Goal: Transaction & Acquisition: Purchase product/service

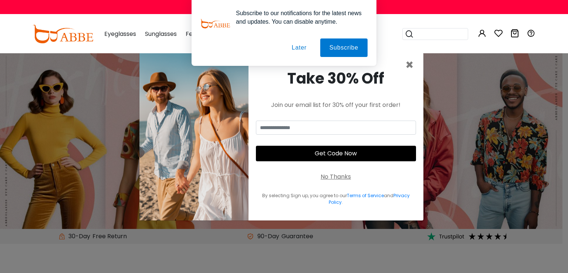
click at [295, 43] on button "Later" at bounding box center [299, 47] width 33 height 18
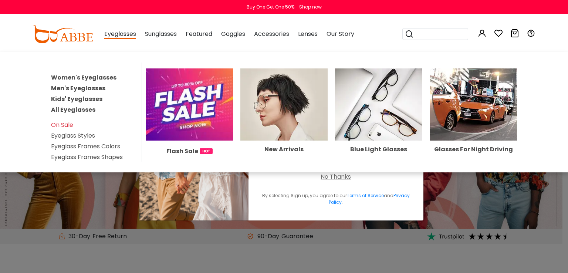
click at [274, 96] on img at bounding box center [283, 104] width 87 height 72
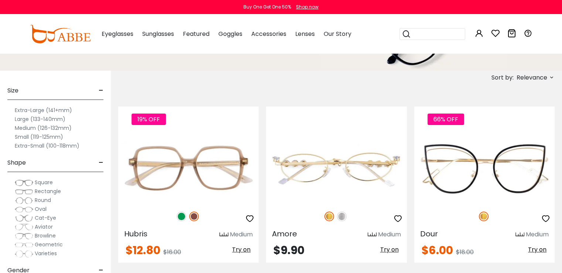
scroll to position [124, 0]
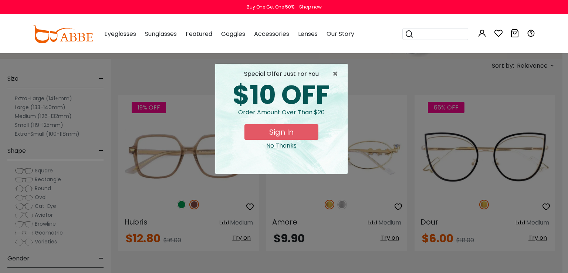
click at [291, 145] on div "No Thanks" at bounding box center [281, 145] width 121 height 9
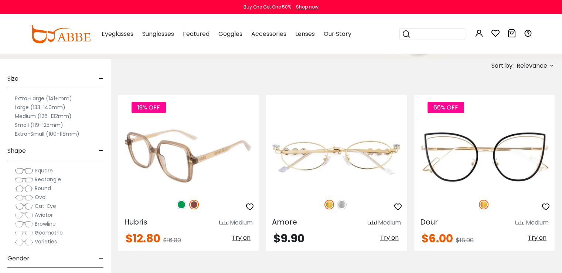
click at [181, 206] on img at bounding box center [182, 205] width 10 height 10
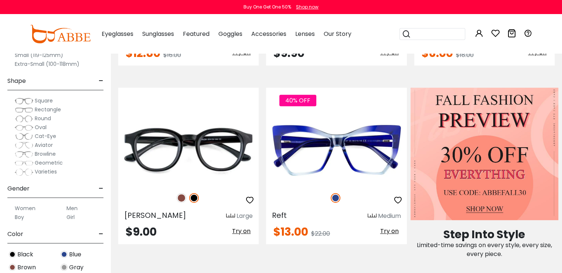
scroll to position [309, 0]
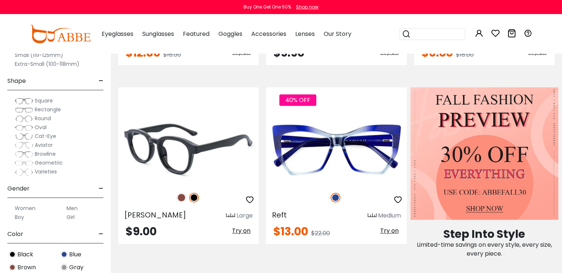
click at [179, 199] on img at bounding box center [182, 198] width 10 height 10
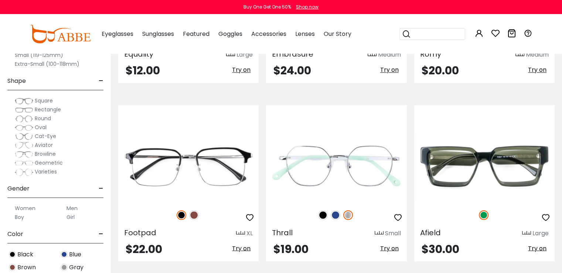
scroll to position [1198, 0]
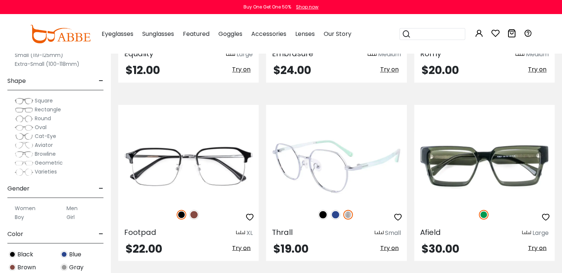
click at [335, 213] on img at bounding box center [336, 215] width 10 height 10
click at [323, 212] on img at bounding box center [323, 215] width 10 height 10
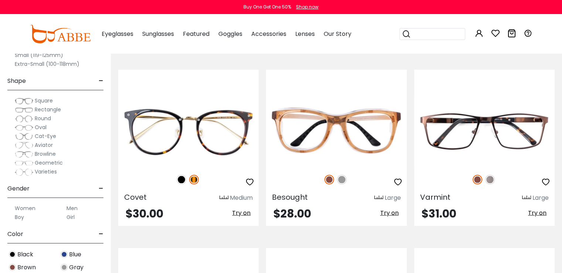
scroll to position [1411, 0]
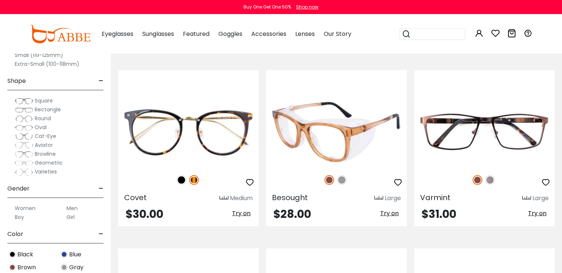
click at [341, 179] on img at bounding box center [342, 180] width 10 height 10
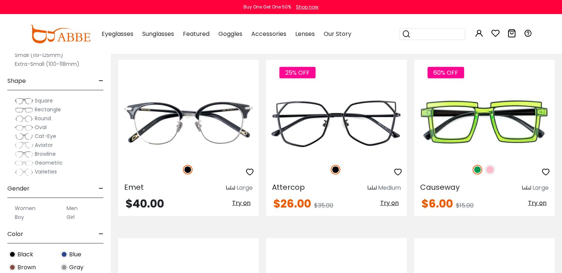
scroll to position [1778, 0]
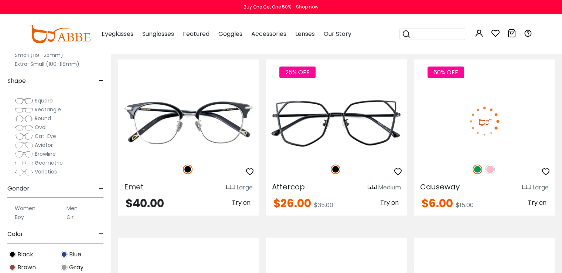
click at [490, 168] on img at bounding box center [491, 170] width 10 height 10
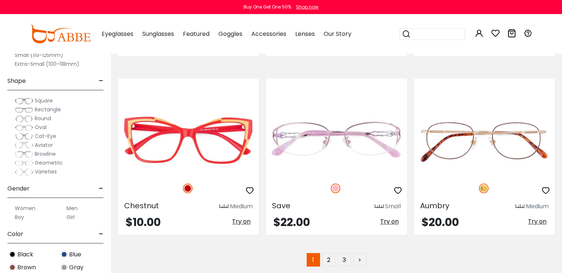
scroll to position [3557, 0]
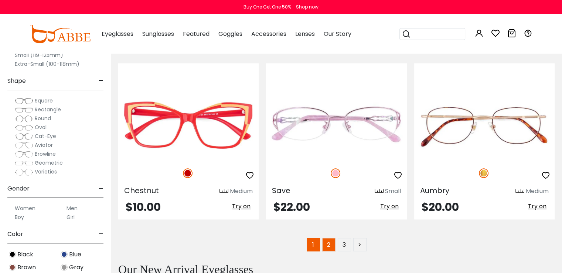
click at [326, 241] on link "2" at bounding box center [328, 244] width 13 height 13
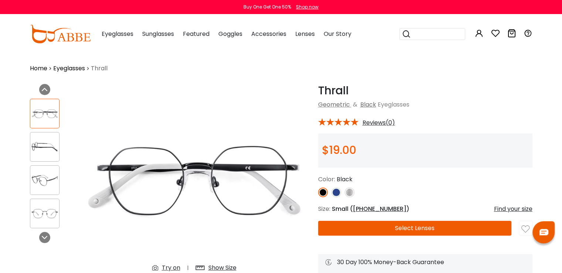
click at [44, 141] on img at bounding box center [44, 147] width 29 height 14
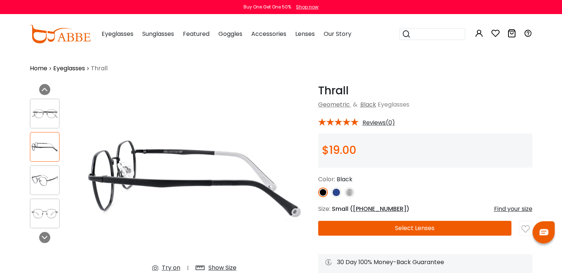
click at [42, 190] on div at bounding box center [45, 180] width 30 height 30
click at [44, 215] on img at bounding box center [44, 213] width 29 height 14
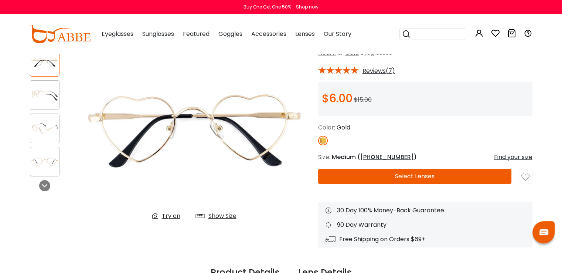
scroll to position [51, 0]
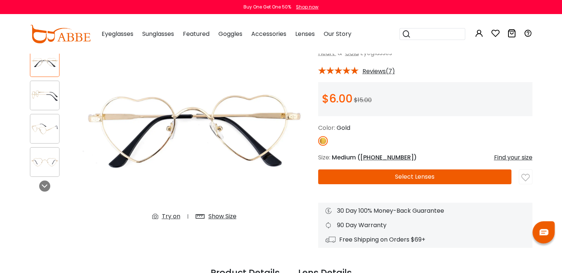
click at [33, 162] on img at bounding box center [44, 162] width 29 height 14
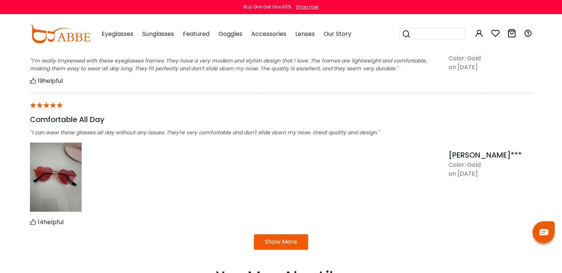
scroll to position [686, 0]
click at [65, 155] on img at bounding box center [56, 176] width 52 height 69
click at [49, 189] on img at bounding box center [56, 176] width 52 height 69
click at [266, 246] on button "Show More" at bounding box center [281, 242] width 54 height 16
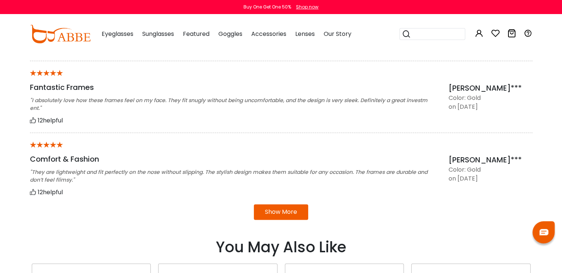
scroll to position [932, 0]
click at [288, 210] on button "Show More" at bounding box center [281, 212] width 54 height 16
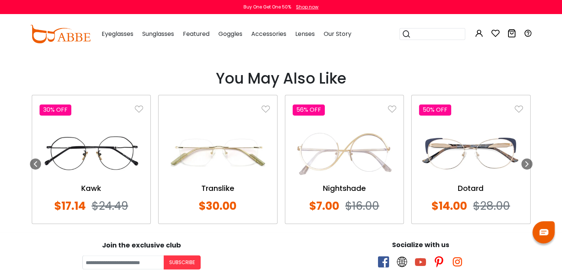
scroll to position [1165, 0]
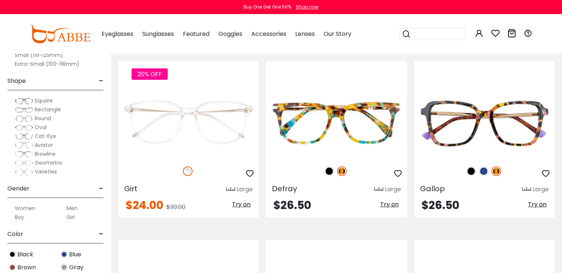
scroll to position [2118, 0]
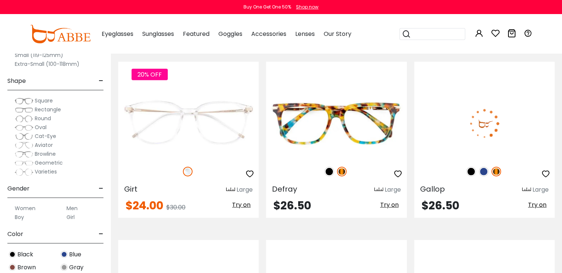
click at [481, 171] on img at bounding box center [484, 172] width 10 height 10
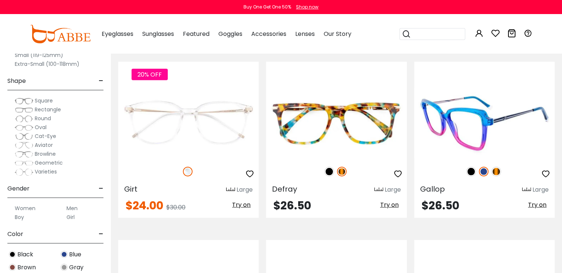
click at [469, 170] on img at bounding box center [472, 172] width 10 height 10
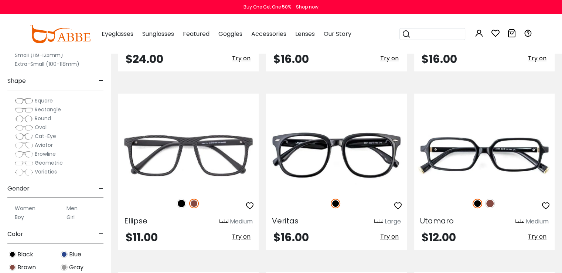
scroll to position [3007, 0]
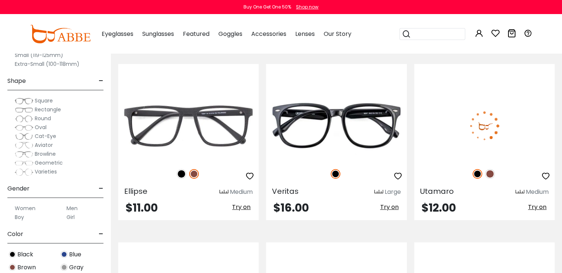
click at [491, 171] on img at bounding box center [491, 174] width 10 height 10
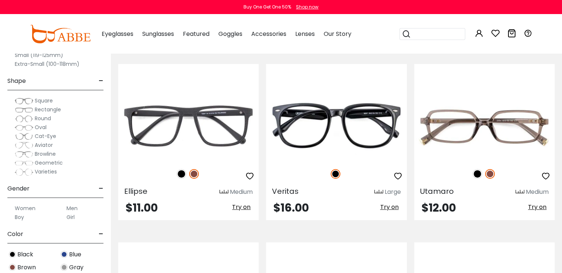
scroll to position [3193, 0]
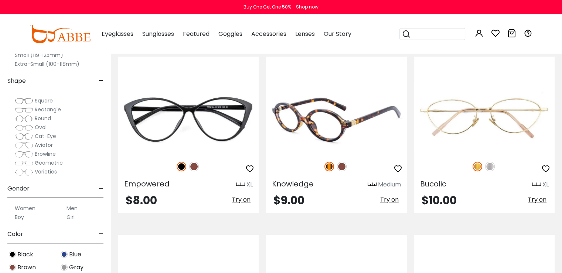
click at [343, 163] on img at bounding box center [342, 167] width 10 height 10
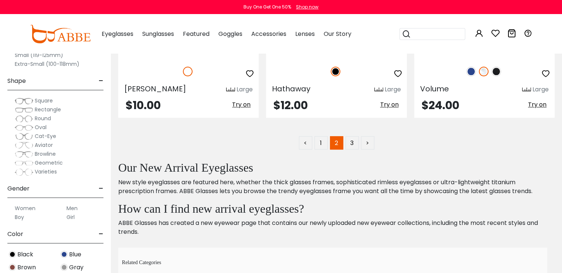
scroll to position [3644, 0]
click at [353, 136] on link "3" at bounding box center [352, 142] width 13 height 13
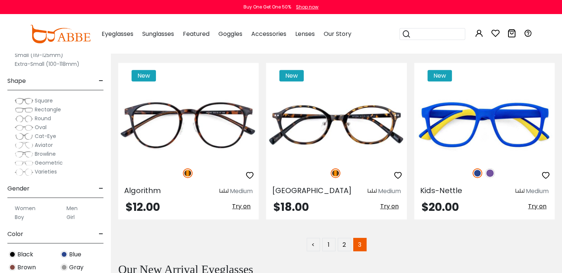
scroll to position [334, 0]
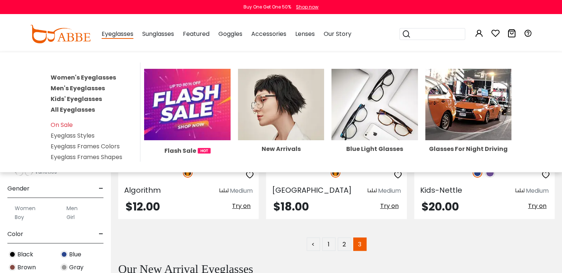
click at [85, 106] on link "All Eyeglasses" at bounding box center [73, 109] width 44 height 9
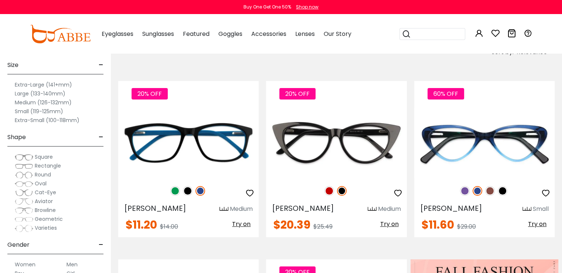
scroll to position [138, 0]
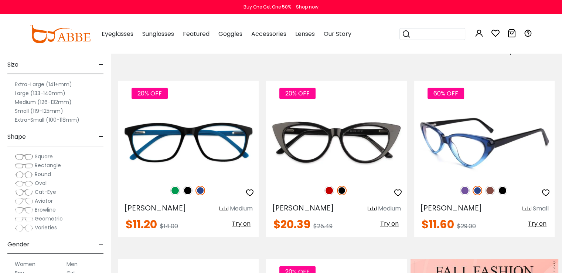
click at [490, 191] on img at bounding box center [491, 191] width 10 height 10
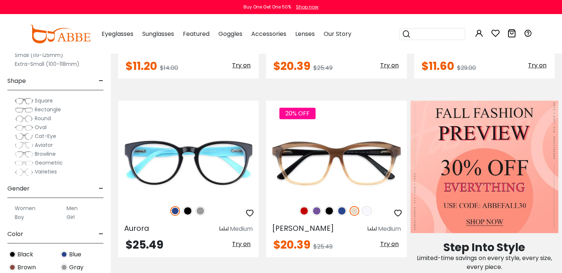
scroll to position [296, 0]
click at [42, 162] on span "Geometric" at bounding box center [49, 162] width 28 height 7
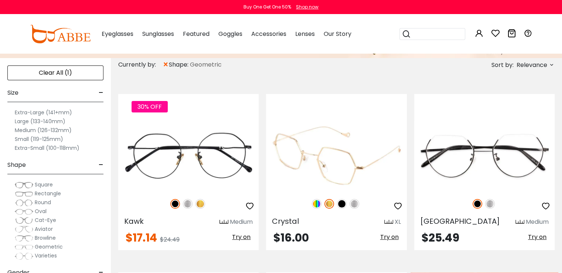
scroll to position [125, 0]
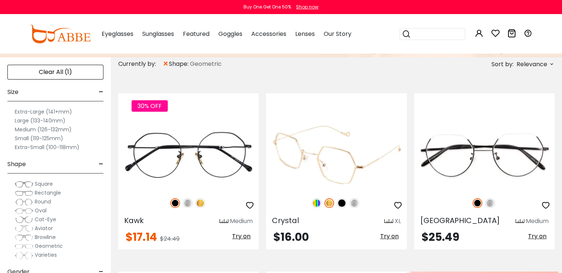
drag, startPoint x: 347, startPoint y: 202, endPoint x: 343, endPoint y: 202, distance: 3.7
click at [343, 202] on div at bounding box center [336, 203] width 141 height 16
click at [343, 202] on img at bounding box center [342, 203] width 10 height 10
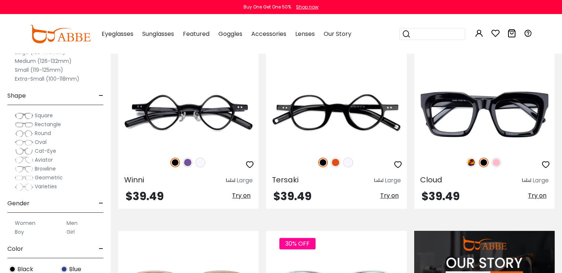
scroll to position [537, 0]
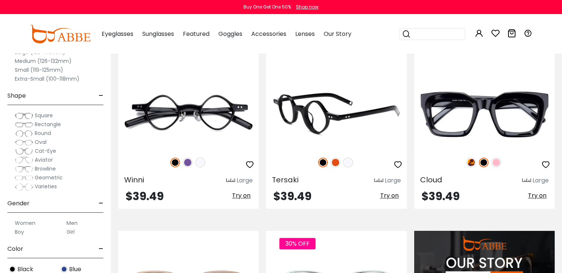
click at [335, 160] on img at bounding box center [336, 163] width 10 height 10
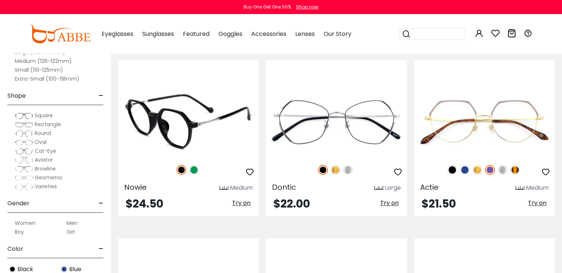
scroll to position [886, 0]
click at [192, 169] on img at bounding box center [194, 170] width 10 height 10
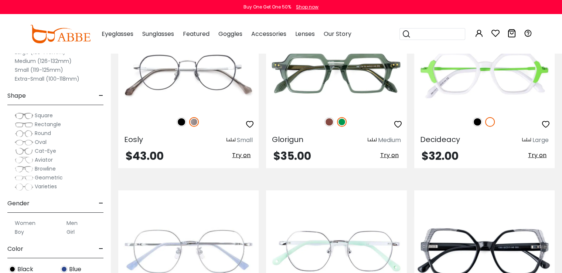
scroll to position [1639, 0]
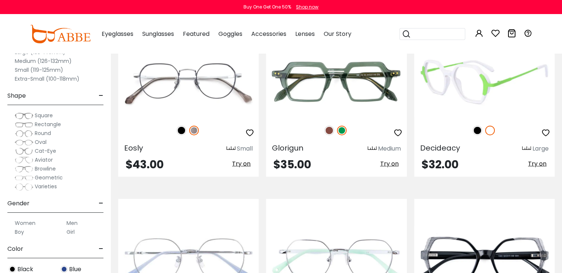
click at [478, 131] on img at bounding box center [478, 131] width 10 height 10
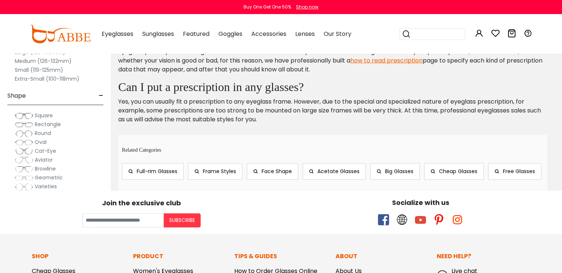
scroll to position [0, 0]
click at [39, 134] on span "Round" at bounding box center [43, 132] width 16 height 7
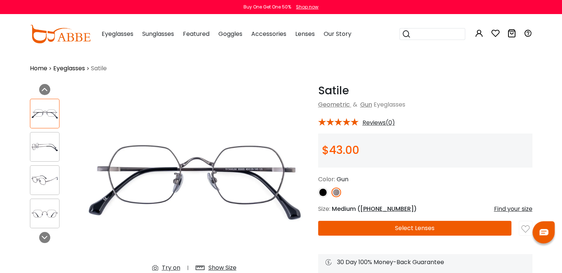
click at [31, 192] on div at bounding box center [45, 180] width 30 height 30
click at [49, 170] on div at bounding box center [45, 180] width 30 height 30
click at [49, 168] on div at bounding box center [45, 180] width 30 height 30
click at [33, 176] on img at bounding box center [44, 180] width 29 height 14
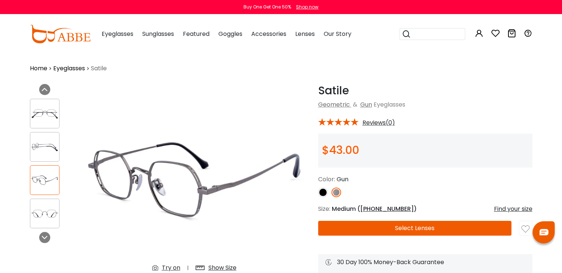
click at [41, 143] on img at bounding box center [44, 147] width 29 height 14
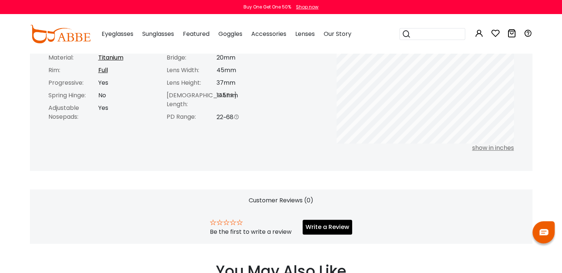
scroll to position [360, 0]
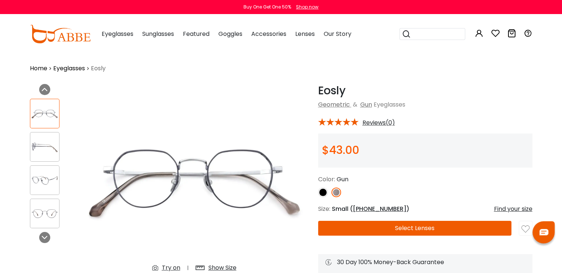
click at [326, 190] on img at bounding box center [323, 192] width 10 height 10
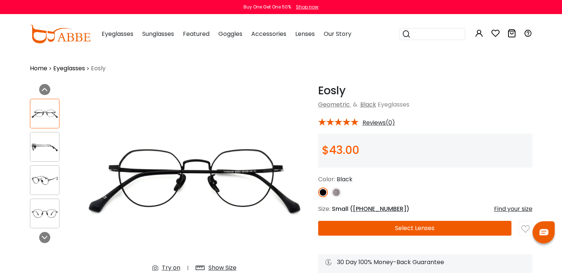
click at [338, 190] on img at bounding box center [337, 192] width 10 height 10
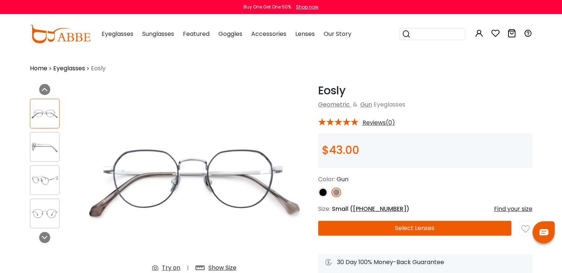
click at [37, 144] on img at bounding box center [44, 147] width 29 height 14
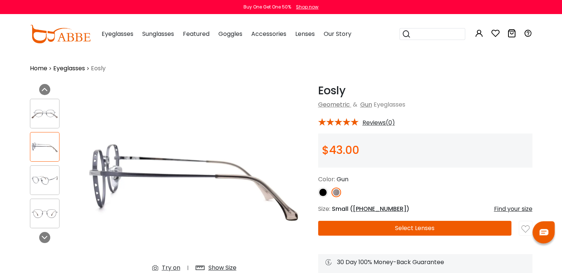
click at [44, 181] on img at bounding box center [44, 180] width 29 height 14
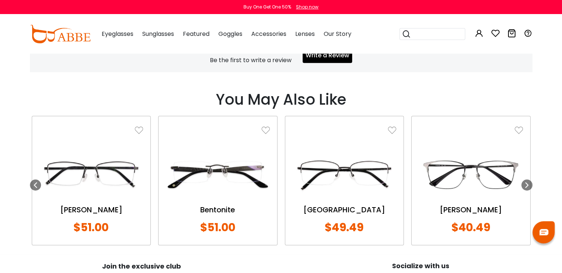
scroll to position [533, 0]
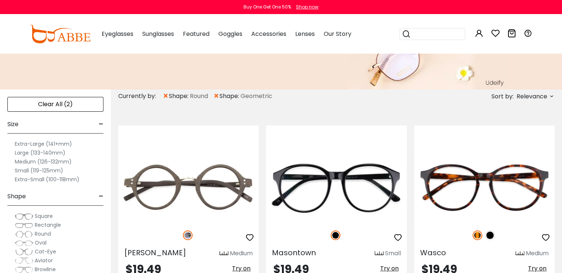
scroll to position [106, 0]
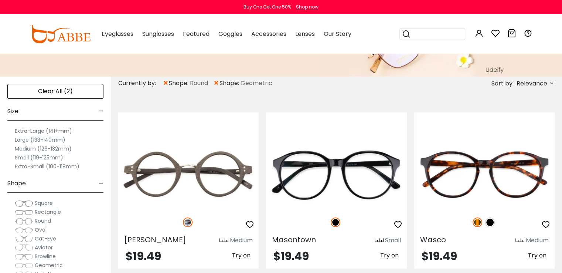
click at [217, 82] on span "×" at bounding box center [216, 83] width 6 height 13
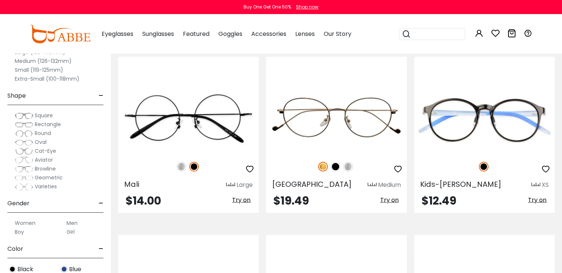
scroll to position [1245, 0]
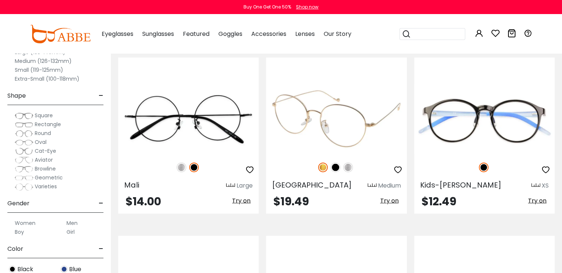
click at [336, 165] on img at bounding box center [336, 167] width 10 height 10
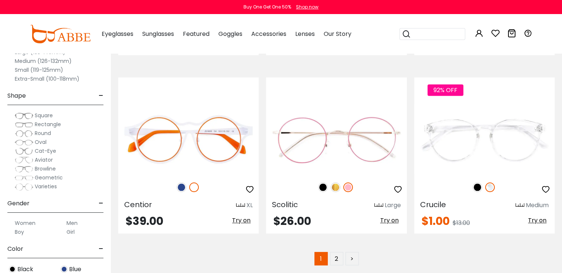
scroll to position [3544, 0]
click at [350, 255] on link ">" at bounding box center [352, 257] width 13 height 13
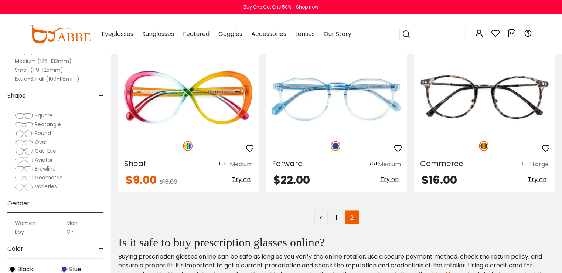
scroll to position [1609, 0]
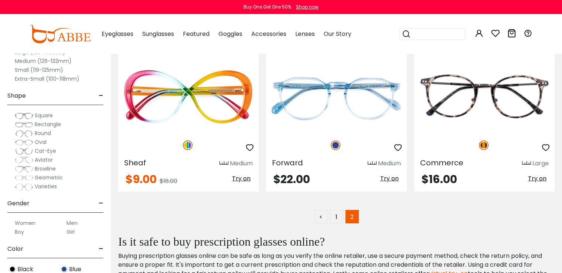
click at [48, 167] on span "Browline" at bounding box center [45, 168] width 21 height 7
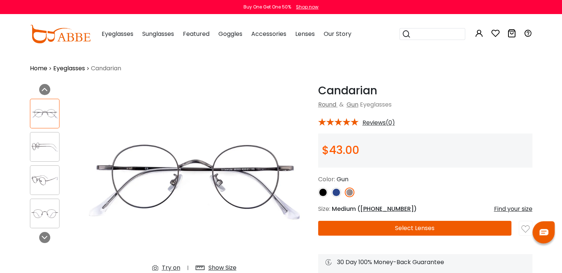
click at [337, 189] on img at bounding box center [337, 192] width 10 height 10
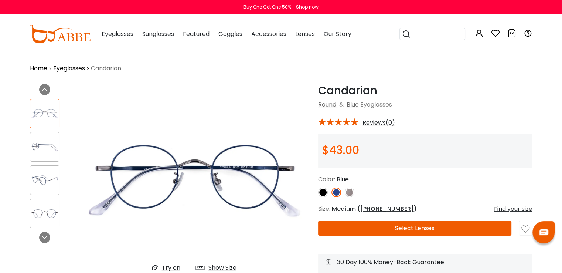
click at [41, 154] on img at bounding box center [44, 147] width 29 height 14
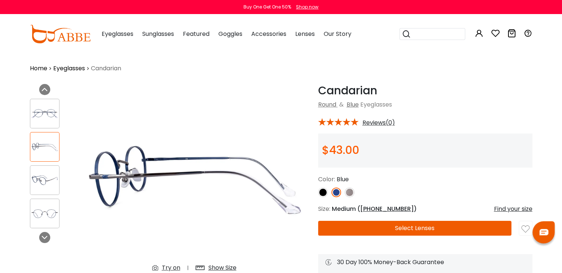
click at [41, 172] on div at bounding box center [45, 180] width 30 height 30
click at [41, 180] on img at bounding box center [44, 180] width 29 height 14
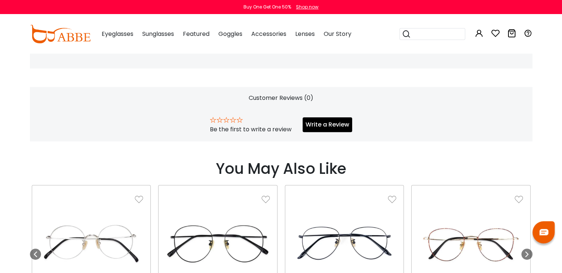
scroll to position [606, 0]
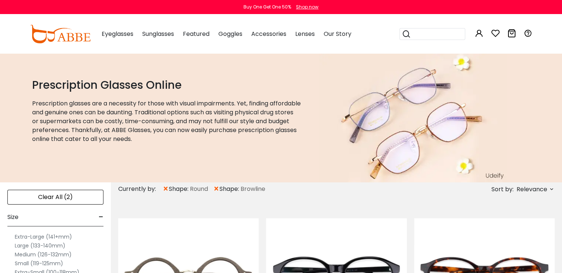
click at [166, 188] on span "×" at bounding box center [166, 188] width 6 height 13
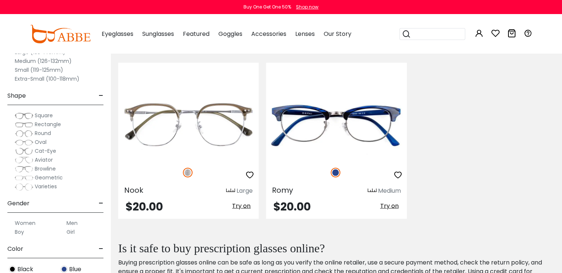
scroll to position [1418, 0]
click at [43, 115] on span "Square" at bounding box center [44, 115] width 18 height 7
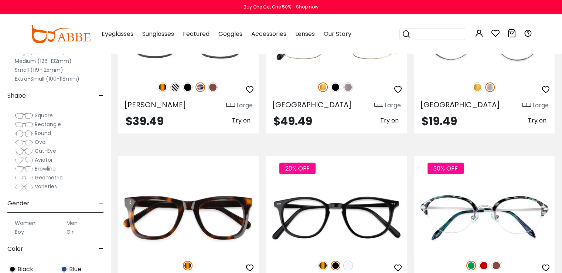
scroll to position [2269, 0]
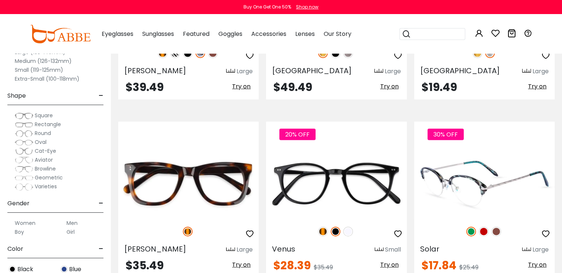
click at [485, 227] on img at bounding box center [484, 232] width 10 height 10
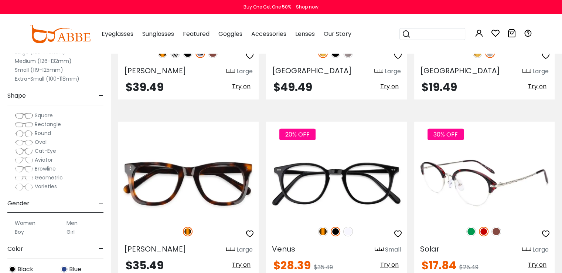
click at [498, 227] on img at bounding box center [497, 232] width 10 height 10
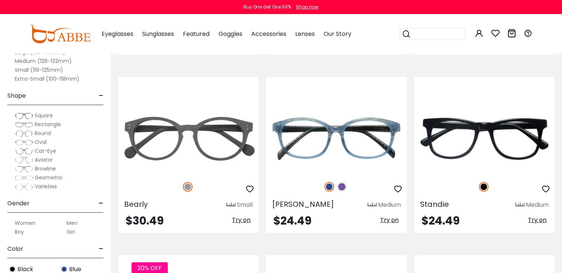
scroll to position [2298, 0]
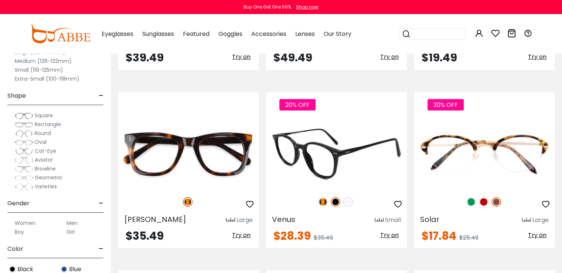
click at [349, 197] on img at bounding box center [349, 202] width 10 height 10
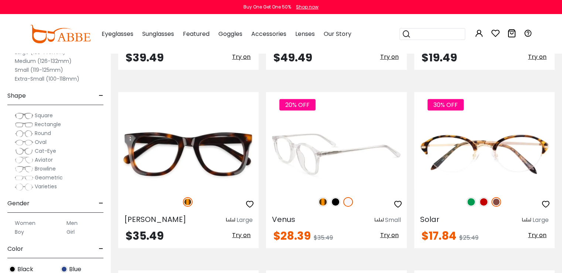
click at [323, 197] on img at bounding box center [323, 202] width 10 height 10
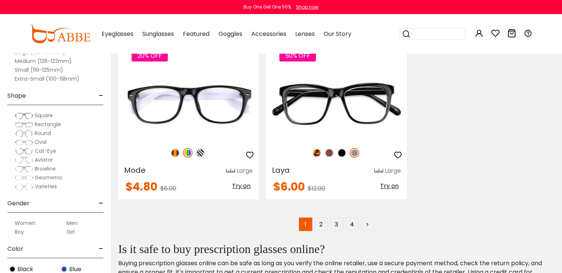
scroll to position [3596, 0]
click at [369, 217] on link ">" at bounding box center [367, 223] width 13 height 13
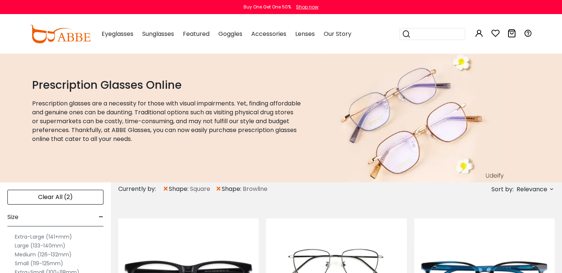
scroll to position [151, 0]
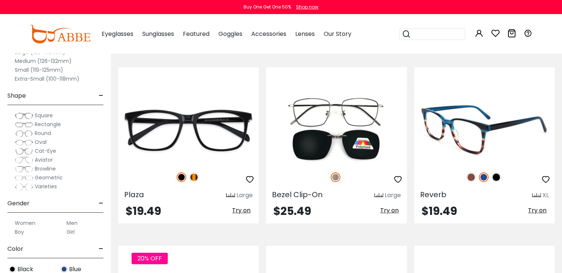
click at [498, 179] on img at bounding box center [497, 177] width 10 height 10
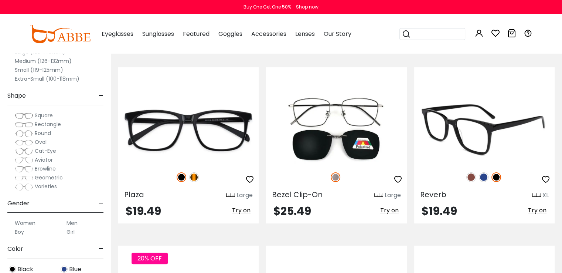
click at [473, 178] on img at bounding box center [472, 177] width 10 height 10
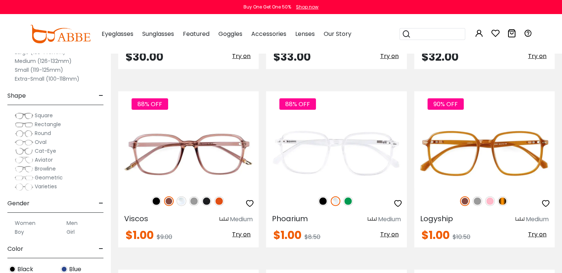
scroll to position [2089, 0]
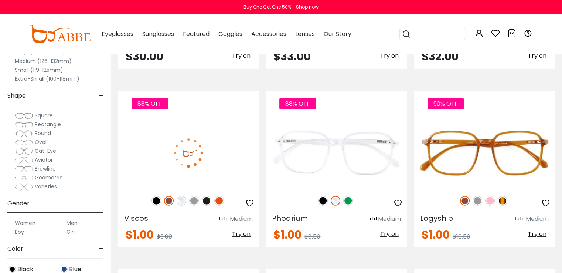
click at [219, 196] on img at bounding box center [219, 201] width 10 height 10
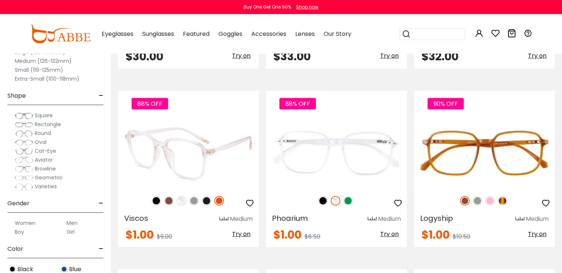
click at [167, 198] on img at bounding box center [169, 201] width 10 height 10
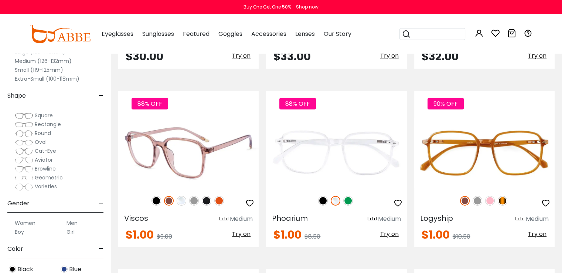
click at [208, 199] on img at bounding box center [207, 201] width 10 height 10
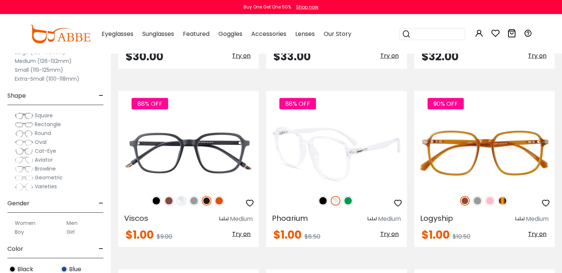
click at [346, 199] on img at bounding box center [349, 201] width 10 height 10
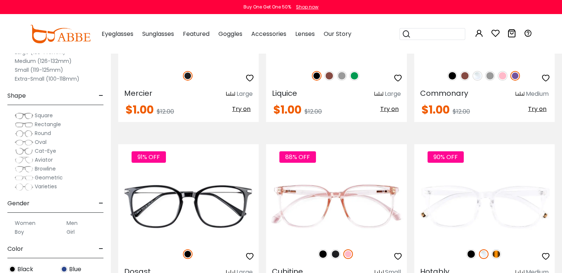
scroll to position [2458, 0]
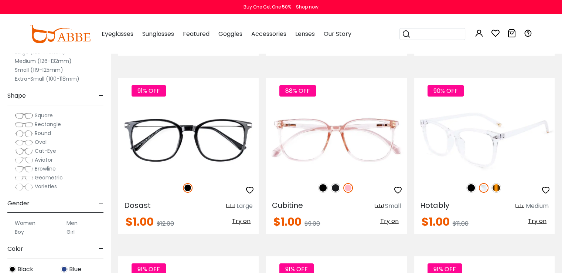
click at [496, 186] on img at bounding box center [497, 188] width 10 height 10
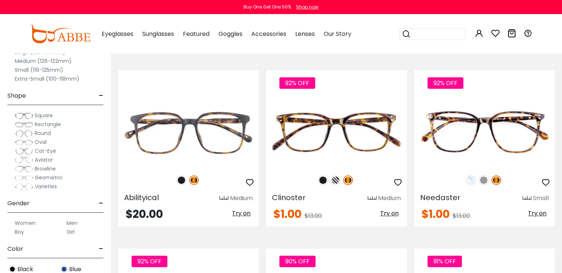
scroll to position [3001, 0]
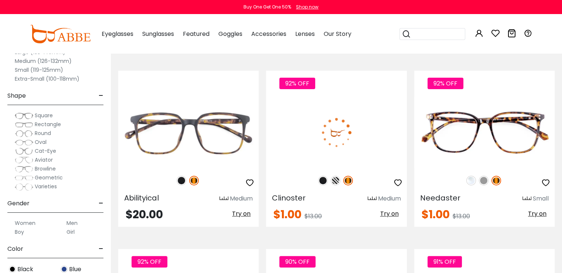
click at [337, 178] on img at bounding box center [336, 181] width 10 height 10
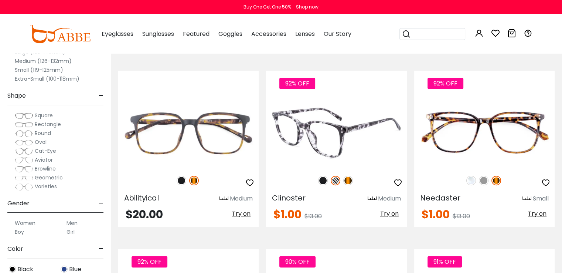
click at [321, 178] on img at bounding box center [323, 181] width 10 height 10
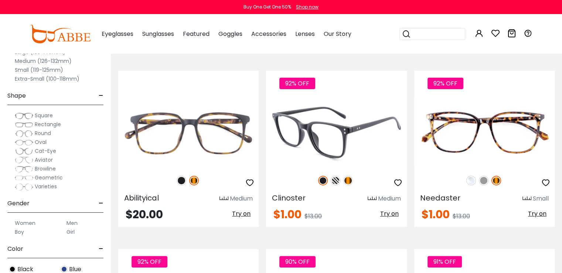
click at [349, 176] on img at bounding box center [349, 181] width 10 height 10
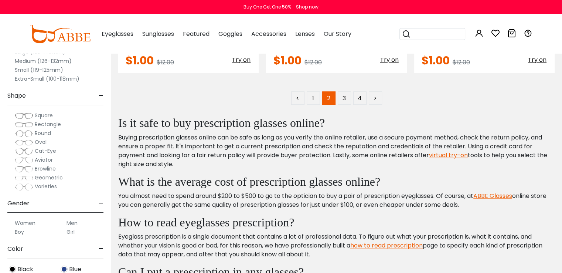
scroll to position [3689, 0]
click at [379, 95] on link ">" at bounding box center [375, 98] width 13 height 13
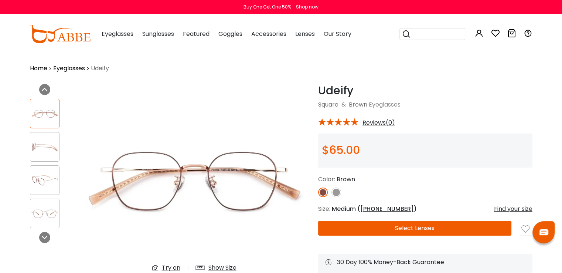
click at [53, 153] on img at bounding box center [44, 147] width 29 height 14
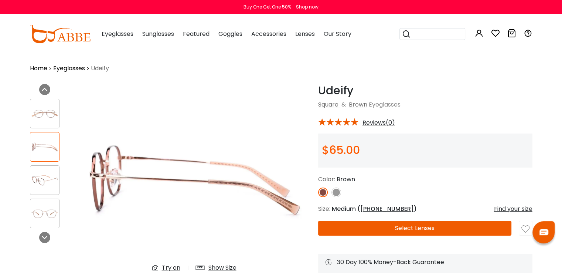
click at [48, 182] on img at bounding box center [44, 180] width 29 height 14
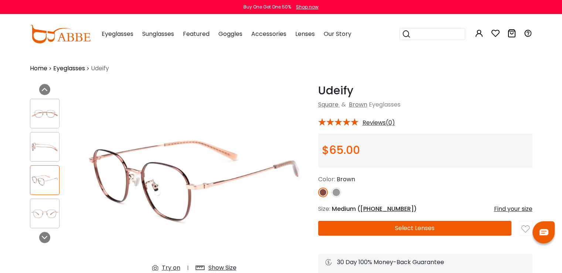
click at [38, 212] on img at bounding box center [44, 213] width 29 height 14
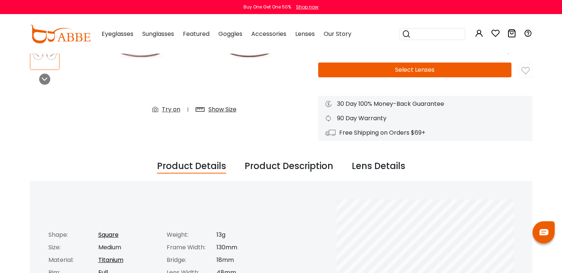
scroll to position [152, 0]
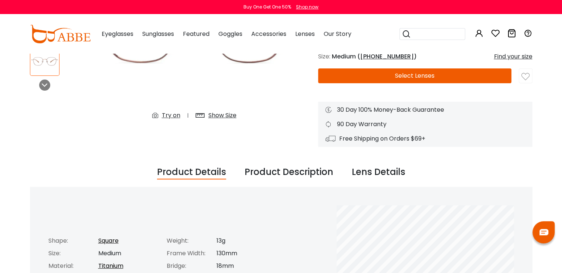
click at [374, 173] on div "Lens Details" at bounding box center [379, 172] width 54 height 14
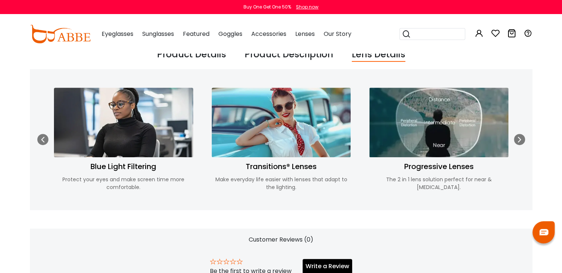
scroll to position [269, 0]
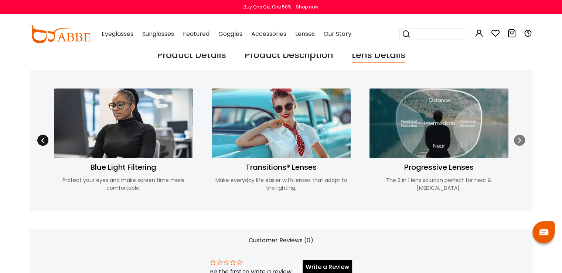
click at [42, 139] on icon at bounding box center [43, 140] width 6 height 6
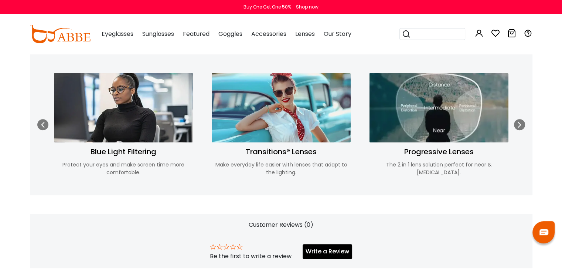
scroll to position [284, 0]
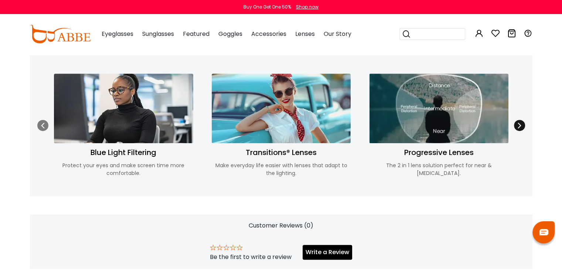
click at [518, 123] on icon at bounding box center [520, 125] width 6 height 6
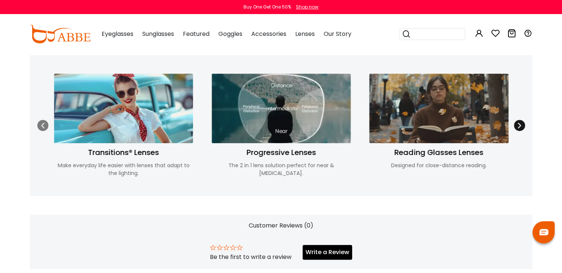
click at [518, 123] on icon at bounding box center [520, 125] width 6 height 6
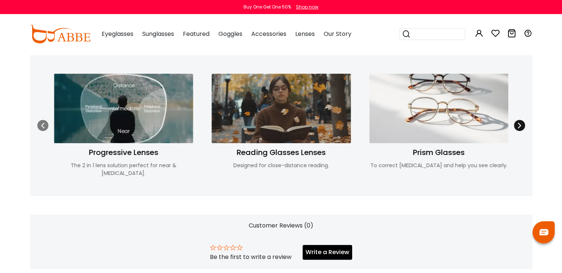
click at [518, 123] on icon at bounding box center [520, 125] width 6 height 6
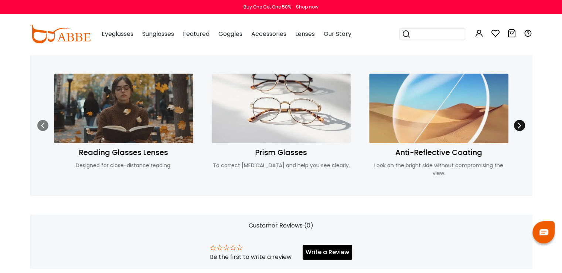
click at [518, 123] on icon at bounding box center [520, 125] width 6 height 6
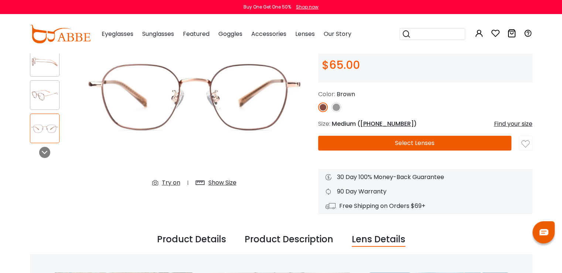
scroll to position [84, 0]
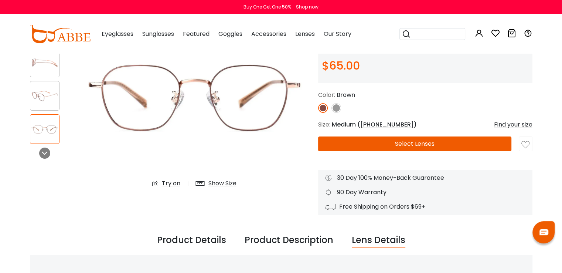
click at [490, 141] on button "Select Lenses" at bounding box center [415, 143] width 194 height 15
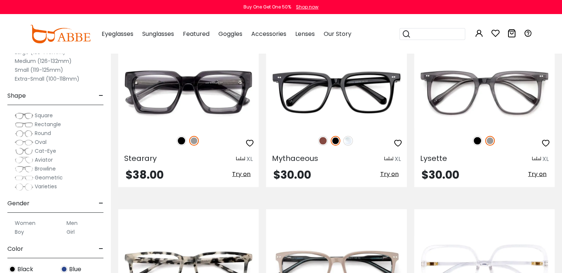
scroll to position [1572, 0]
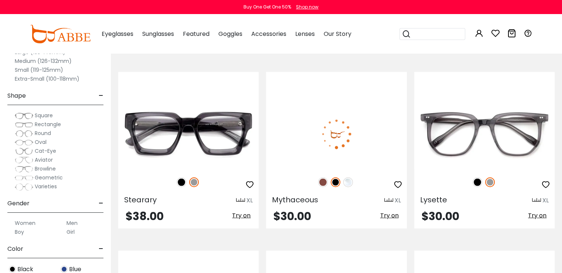
click at [324, 180] on img at bounding box center [323, 183] width 10 height 10
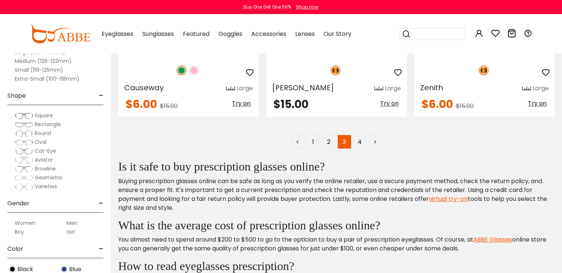
scroll to position [3645, 0]
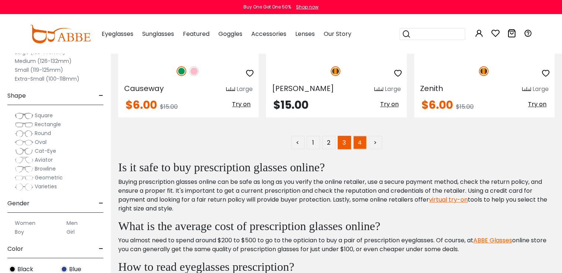
click at [361, 139] on link "4" at bounding box center [360, 142] width 13 height 13
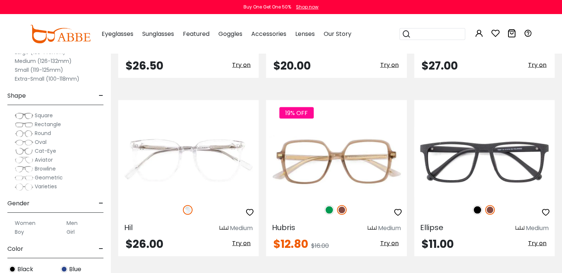
scroll to position [1421, 0]
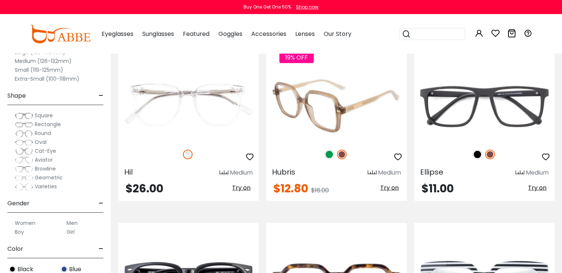
click at [330, 154] on img at bounding box center [330, 155] width 10 height 10
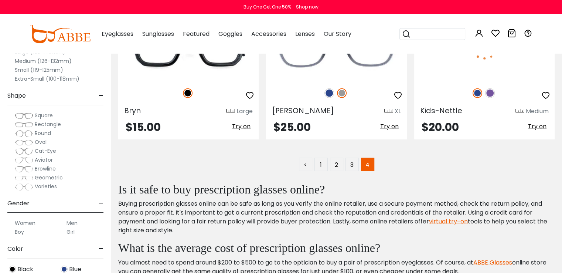
scroll to position [1798, 0]
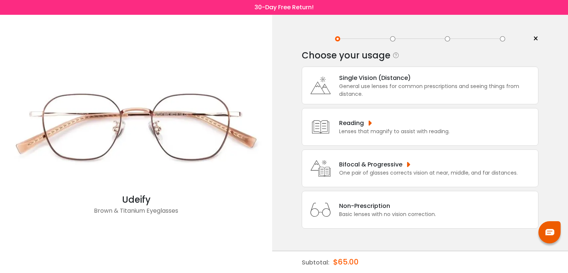
click at [406, 85] on div "General use lenses for common prescriptions and seeing things from distance." at bounding box center [436, 90] width 195 height 16
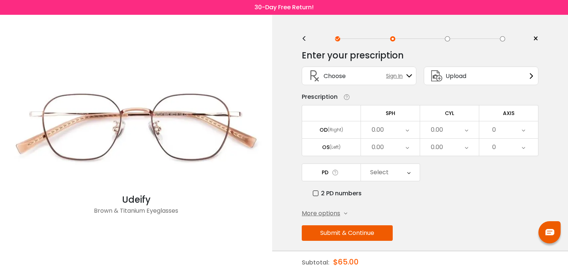
click at [386, 126] on div "0.00" at bounding box center [390, 129] width 59 height 17
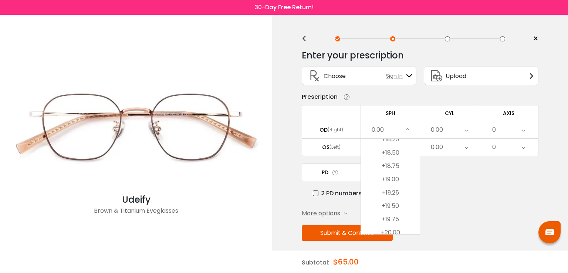
scroll to position [2061, 0]
click at [389, 224] on li "+20.00" at bounding box center [390, 227] width 59 height 13
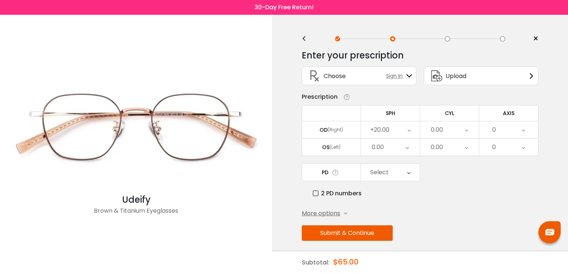
click at [391, 126] on div "+20.00" at bounding box center [390, 129] width 59 height 17
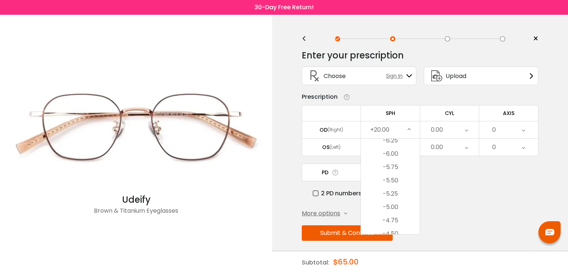
scroll to position [784, 0]
click at [392, 160] on li "-5.00" at bounding box center [390, 159] width 59 height 13
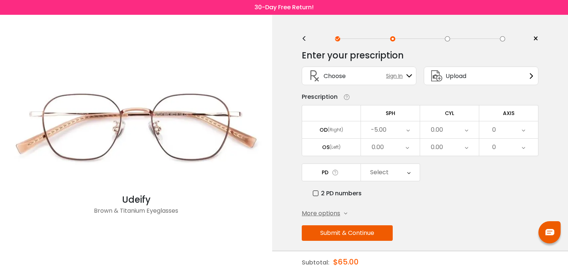
click at [390, 143] on div "0.00" at bounding box center [390, 147] width 59 height 17
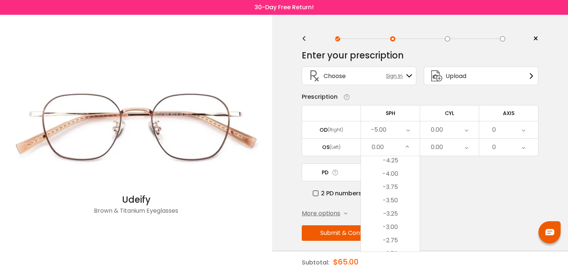
scroll to position [764, 0]
click at [393, 197] on li "-5.00" at bounding box center [390, 196] width 59 height 13
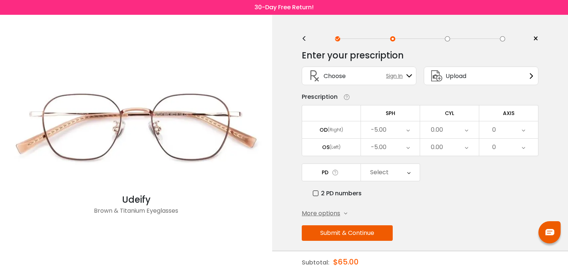
click at [385, 172] on div "Select" at bounding box center [379, 172] width 18 height 15
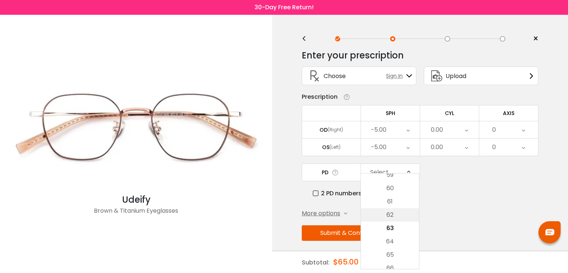
click at [391, 217] on li "62" at bounding box center [390, 214] width 58 height 13
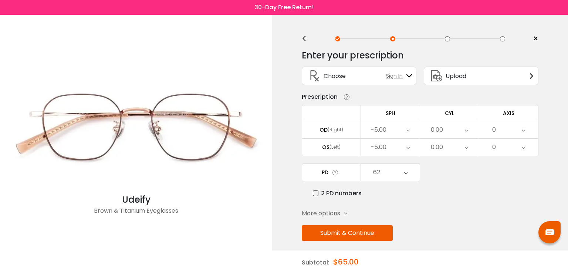
click at [377, 175] on div "62" at bounding box center [376, 172] width 7 height 15
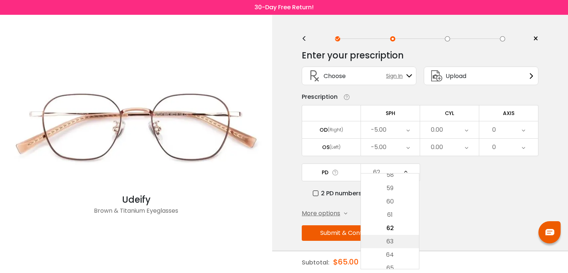
click at [391, 240] on li "63" at bounding box center [390, 241] width 58 height 13
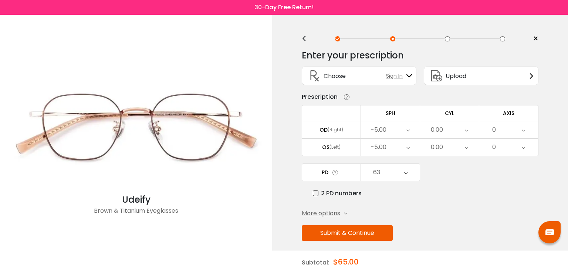
scroll to position [4, 0]
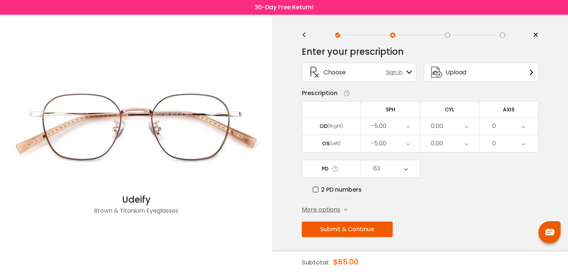
click at [334, 207] on span "More options" at bounding box center [321, 209] width 38 height 9
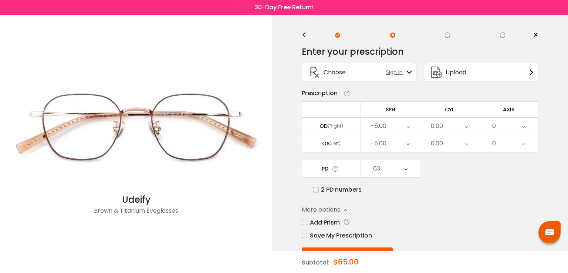
scroll to position [30, 0]
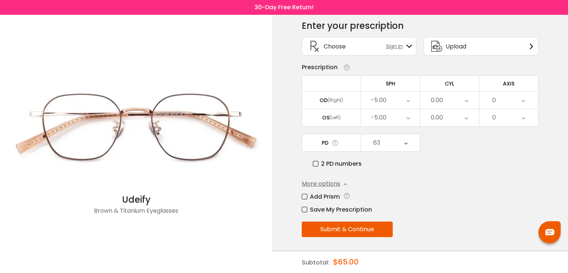
click at [331, 230] on button "Submit & Continue" at bounding box center [347, 230] width 91 height 16
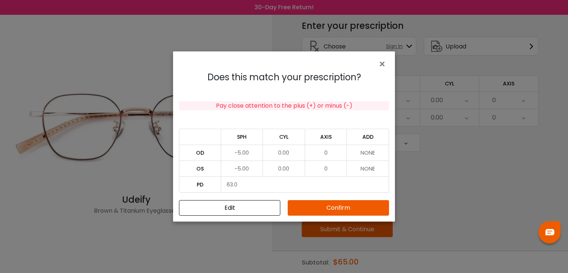
click at [321, 206] on button "Confirm" at bounding box center [338, 208] width 101 height 16
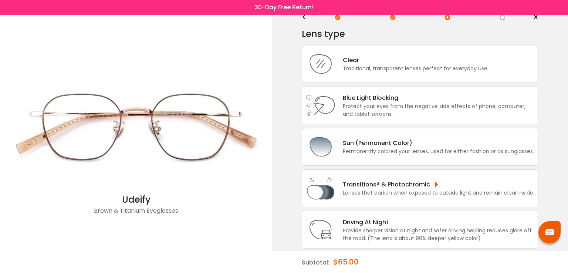
scroll to position [0, 0]
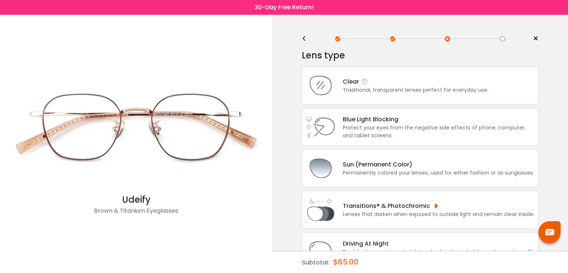
click at [394, 86] on div "Traditional, transparent lenses perfect for everyday use." at bounding box center [416, 90] width 146 height 8
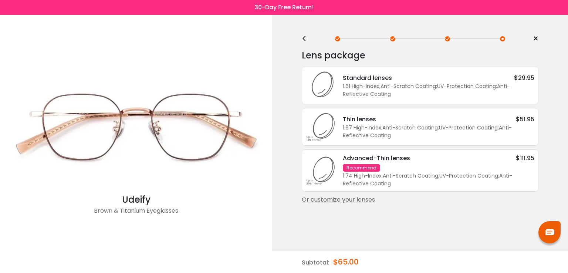
click at [365, 203] on div "Or customize your lenses" at bounding box center [420, 199] width 237 height 9
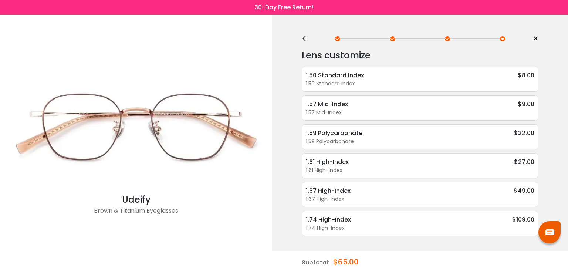
click at [303, 39] on div "<" at bounding box center [307, 39] width 11 height 6
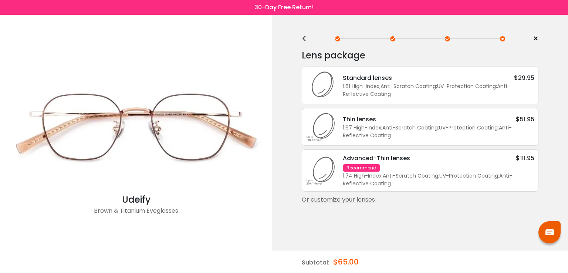
click at [423, 169] on div "Advanced-Thin lenses $111.95 Recommend 1.74 High-Index ; Anti-Scratch Coating ;…" at bounding box center [434, 170] width 199 height 34
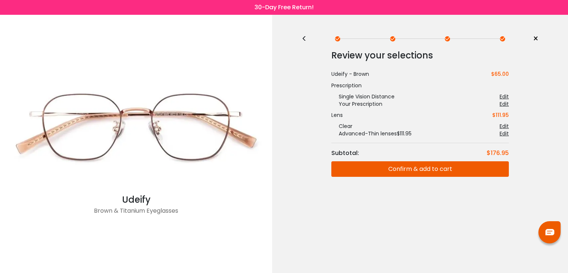
click at [306, 37] on div "<" at bounding box center [307, 39] width 11 height 6
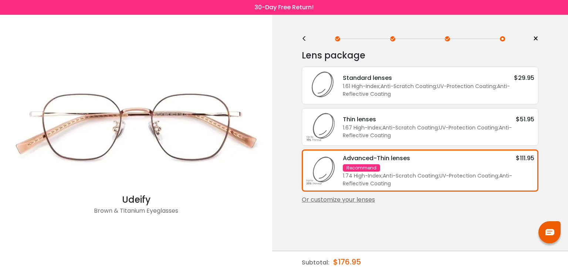
click at [361, 200] on div "Or customize your lenses" at bounding box center [420, 199] width 237 height 9
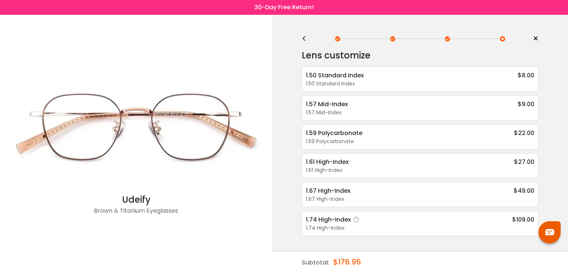
click at [369, 225] on div "1.74 High-Index" at bounding box center [420, 228] width 229 height 8
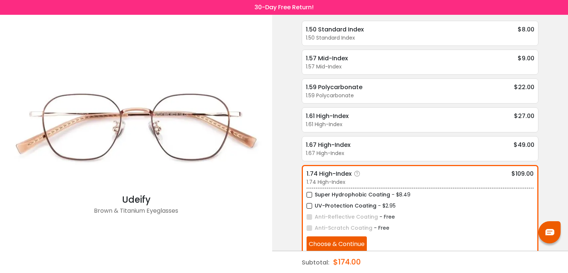
scroll to position [55, 0]
